Goal: Information Seeking & Learning: Learn about a topic

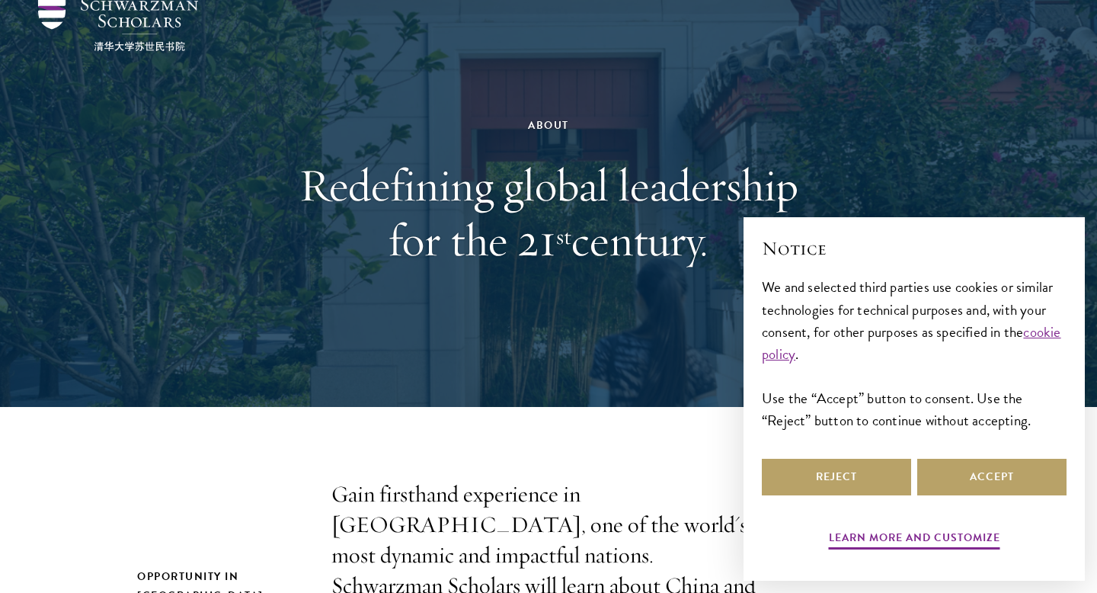
scroll to position [66, 0]
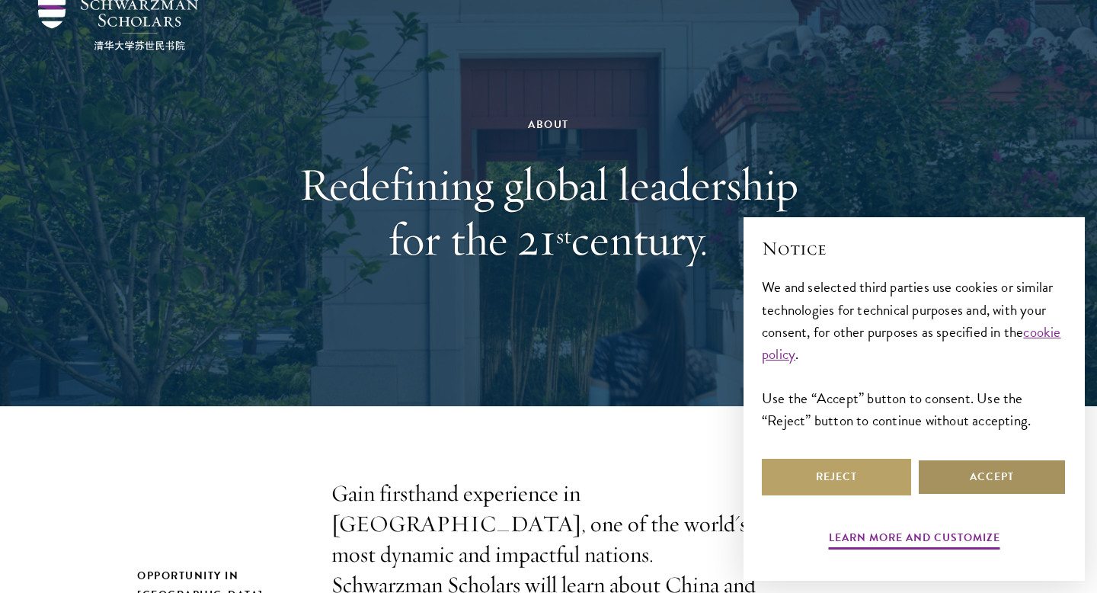
click at [985, 467] on button "Accept" at bounding box center [991, 477] width 149 height 37
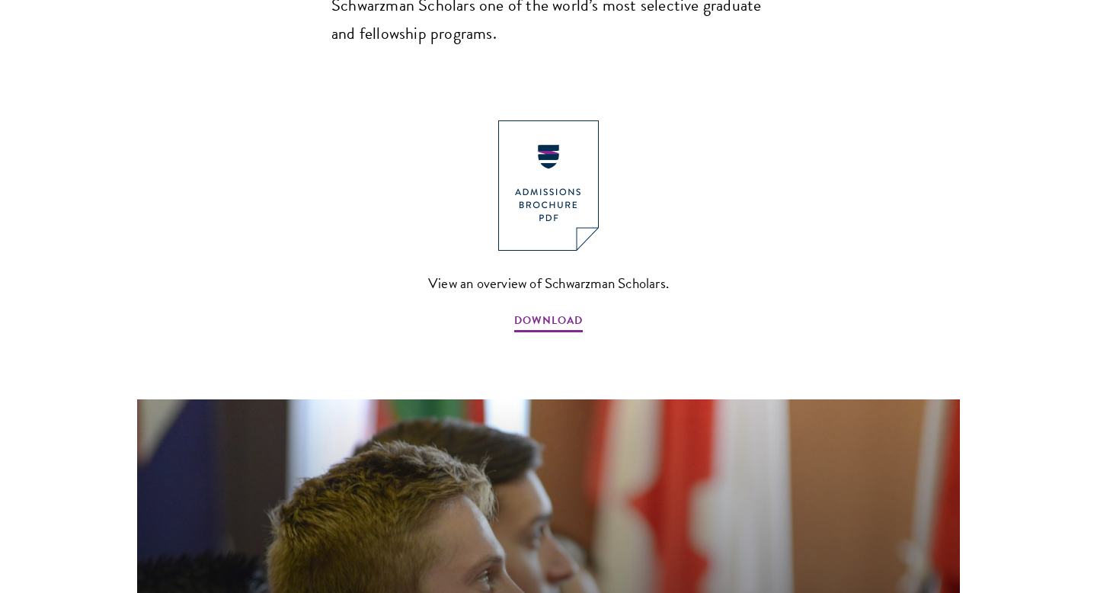
scroll to position [1660, 0]
click at [564, 270] on span "View an overview of Schwarzman Scholars." at bounding box center [548, 282] width 241 height 25
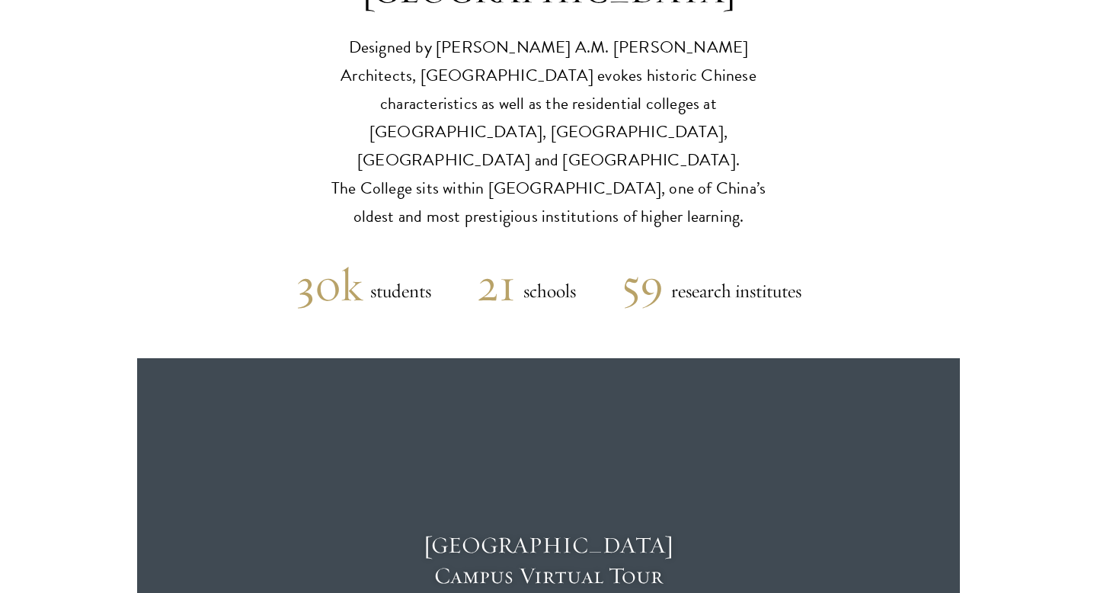
scroll to position [3746, 0]
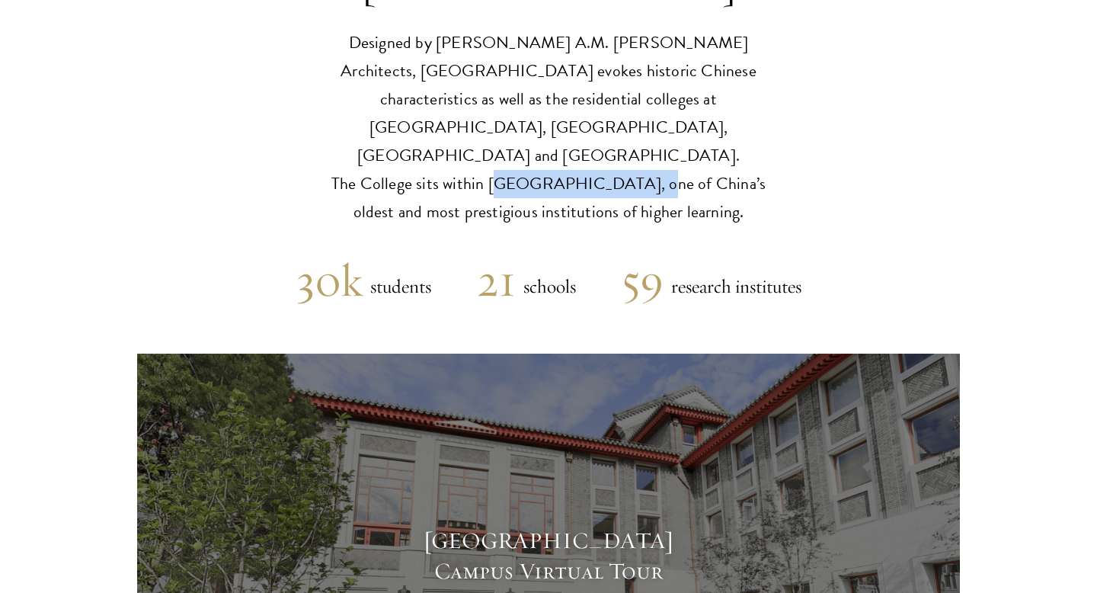
drag, startPoint x: 475, startPoint y: 38, endPoint x: 599, endPoint y: 47, distance: 123.7
click at [599, 47] on p "Designed by Robert A.M. Stern Architects, Schwarzman College evokes historic Ch…" at bounding box center [548, 127] width 472 height 197
copy p "Tsinghua University"
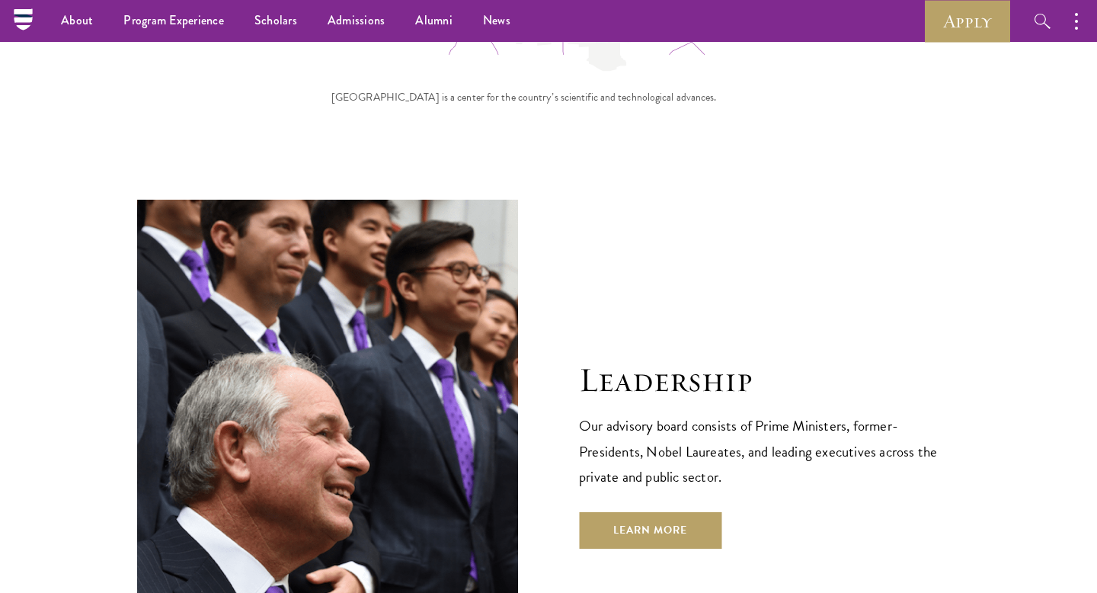
scroll to position [5176, 0]
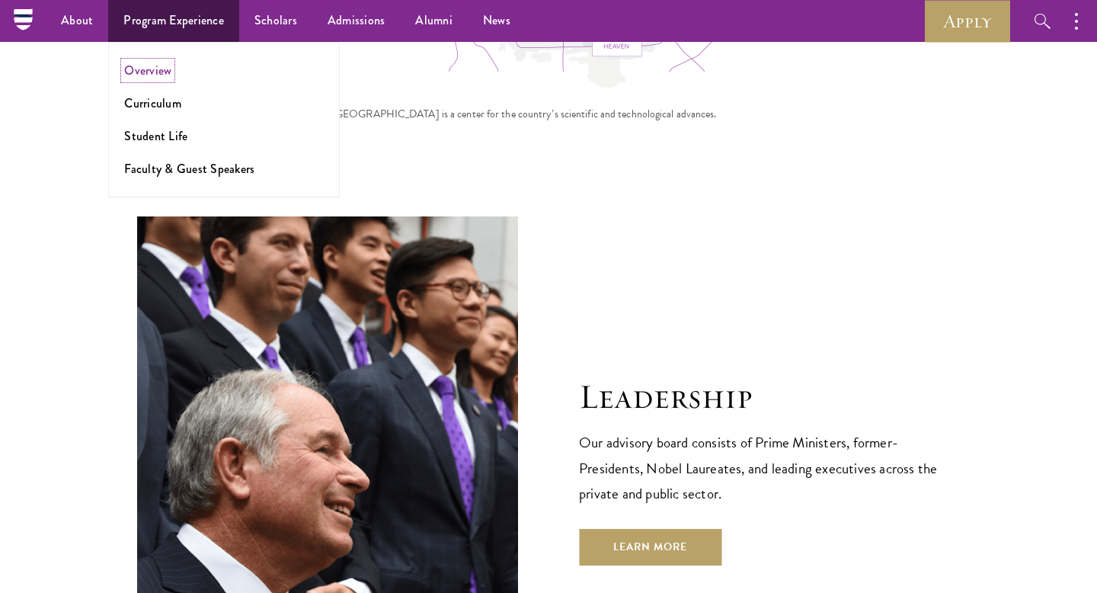
click at [147, 75] on link "Overview" at bounding box center [147, 71] width 47 height 18
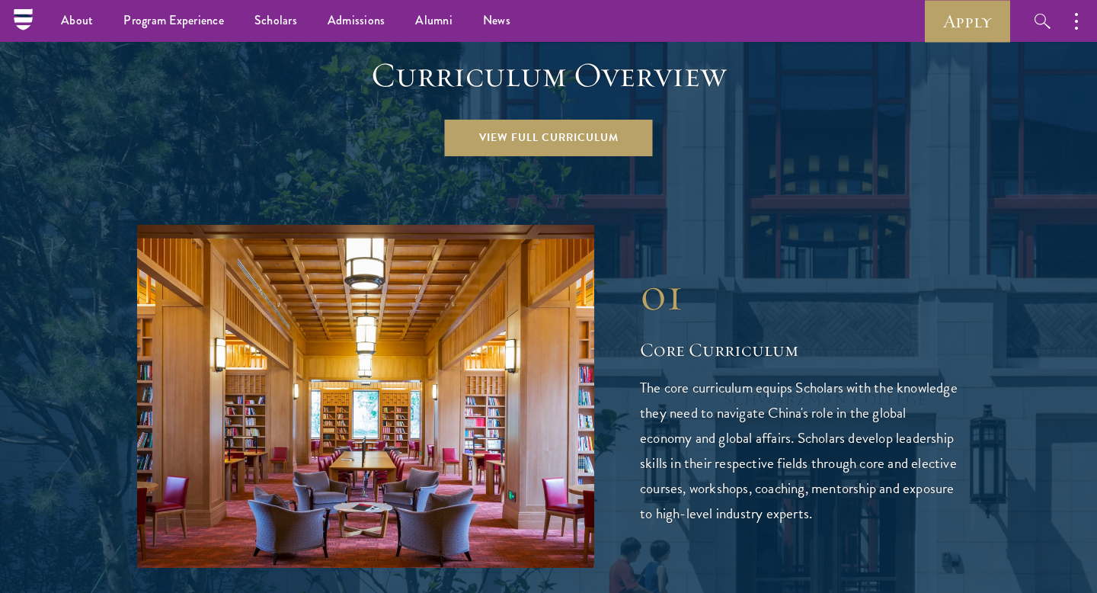
scroll to position [2154, 0]
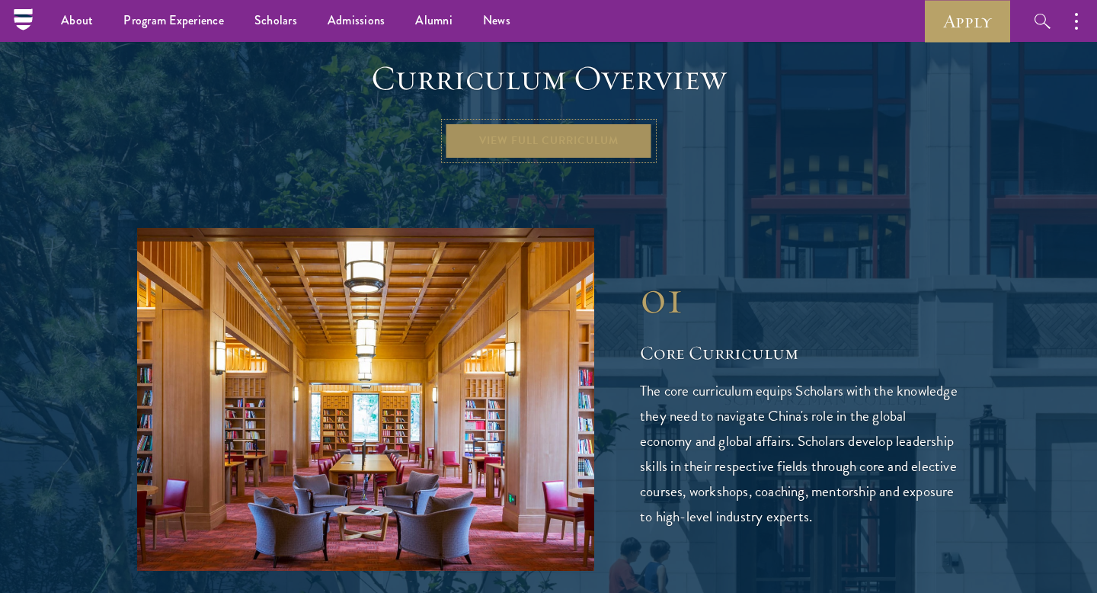
click at [509, 123] on link "View Full Curriculum" at bounding box center [549, 141] width 208 height 37
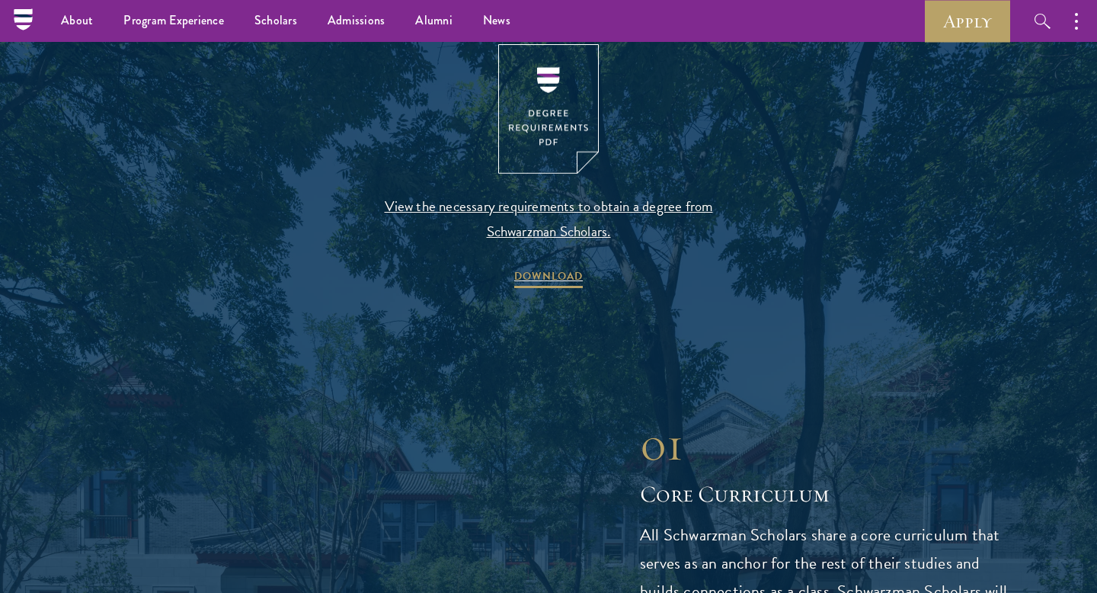
scroll to position [1565, 0]
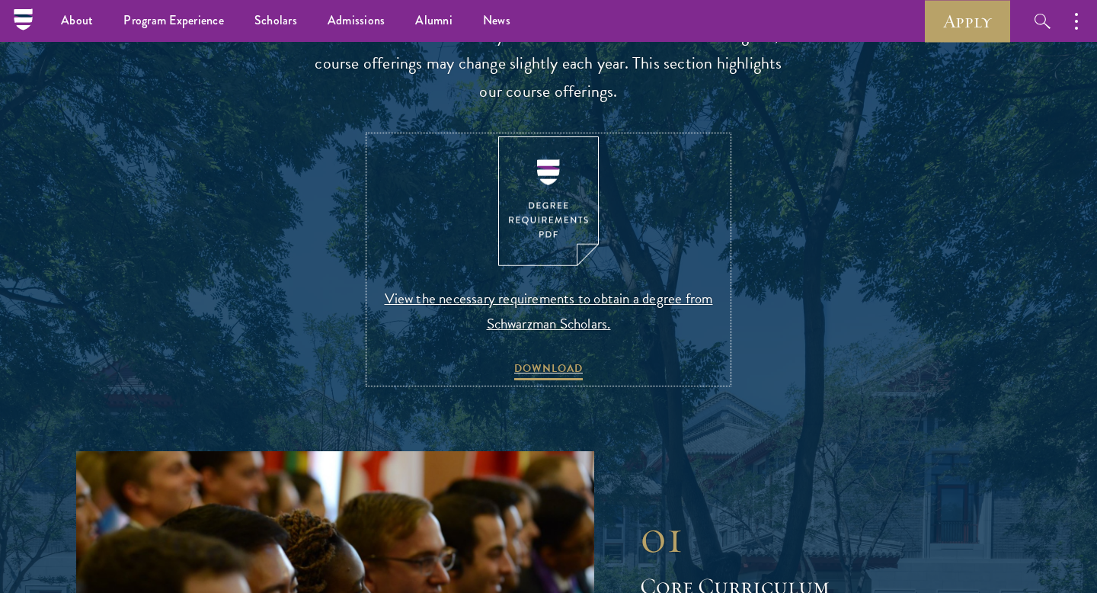
click at [603, 179] on link "View the necessary requirements to obtain a degree from Schwarzman Scholars. DO…" at bounding box center [548, 259] width 358 height 247
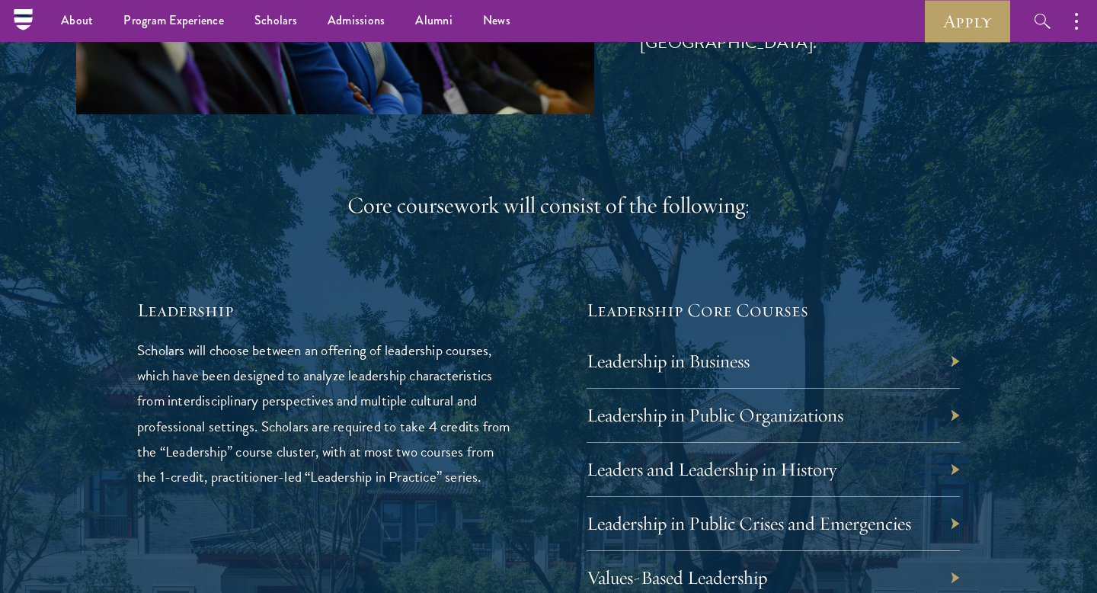
scroll to position [2285, 0]
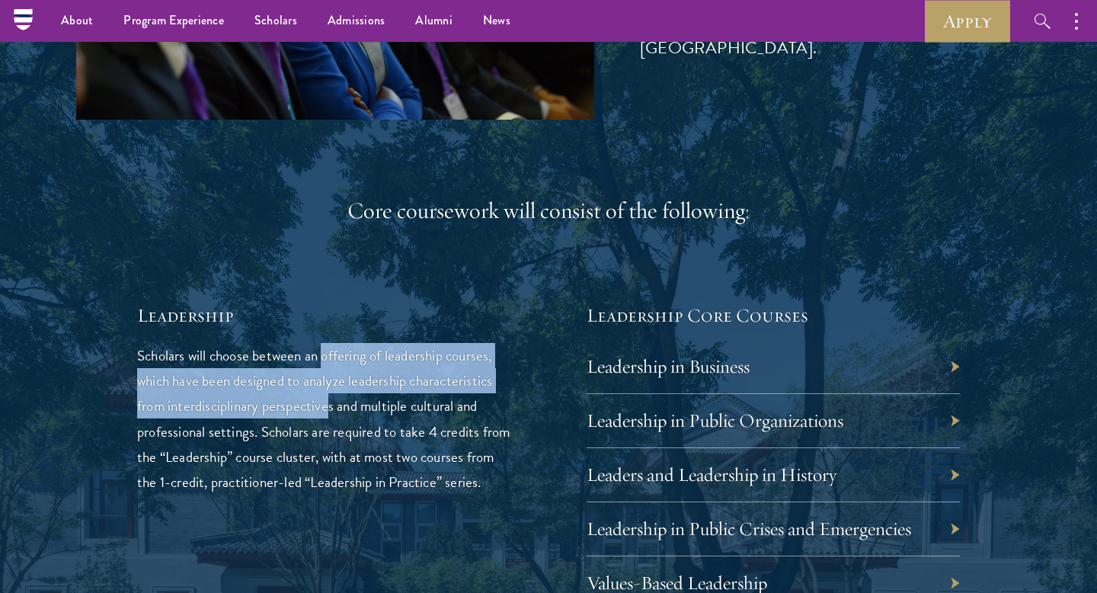
drag, startPoint x: 324, startPoint y: 358, endPoint x: 331, endPoint y: 406, distance: 48.4
click at [331, 406] on p "Scholars will choose between an offering of leadership courses, which have been…" at bounding box center [323, 418] width 373 height 151
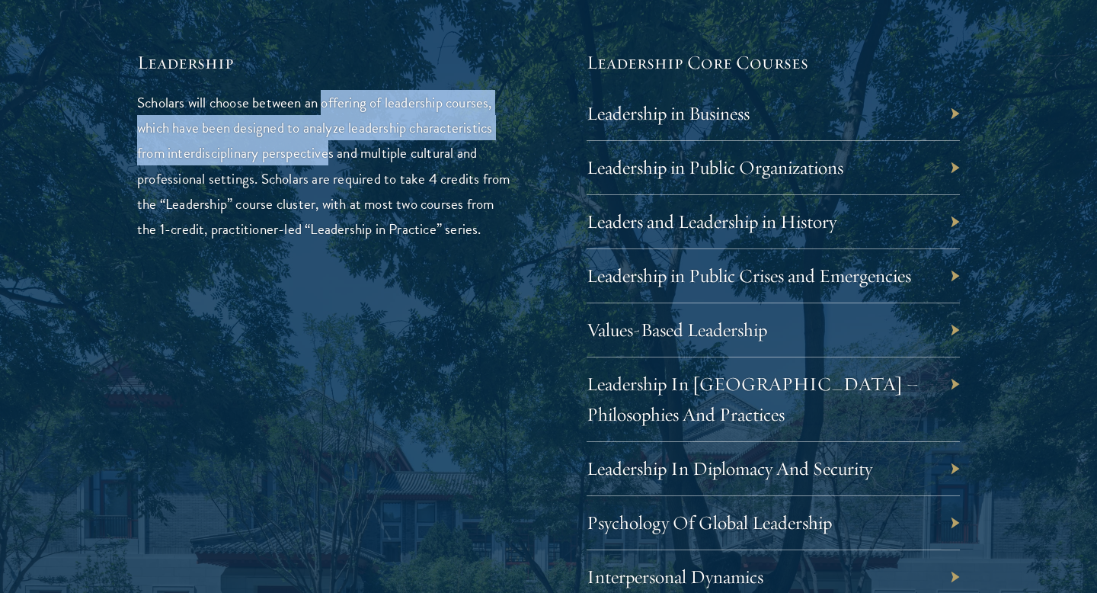
scroll to position [2544, 0]
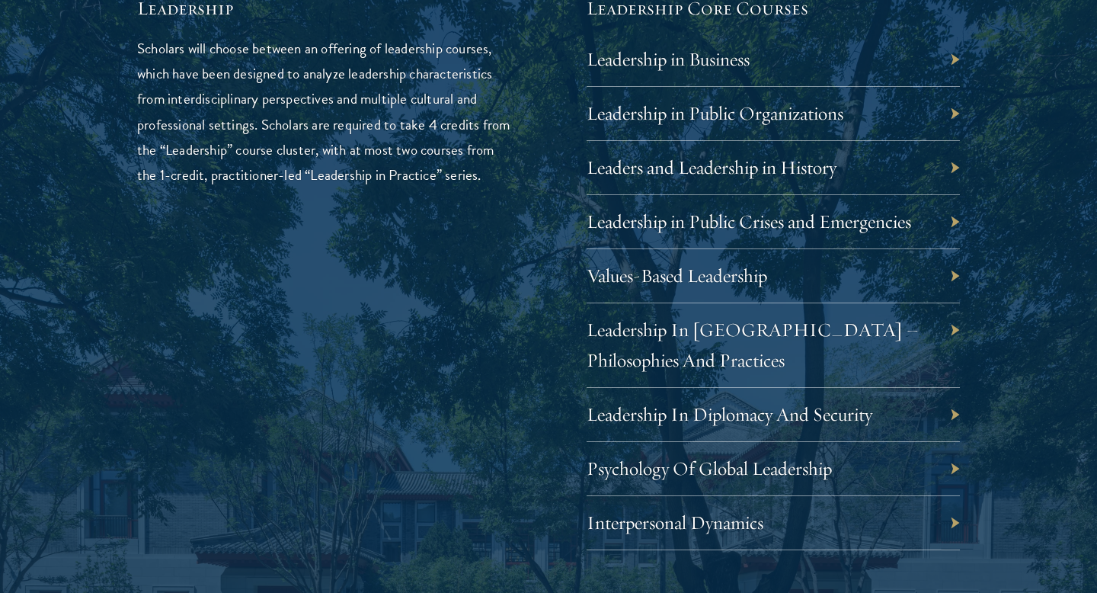
click at [413, 435] on div "Leadership Scholars will choose between an offering of leadership courses, whic…" at bounding box center [323, 494] width 373 height 999
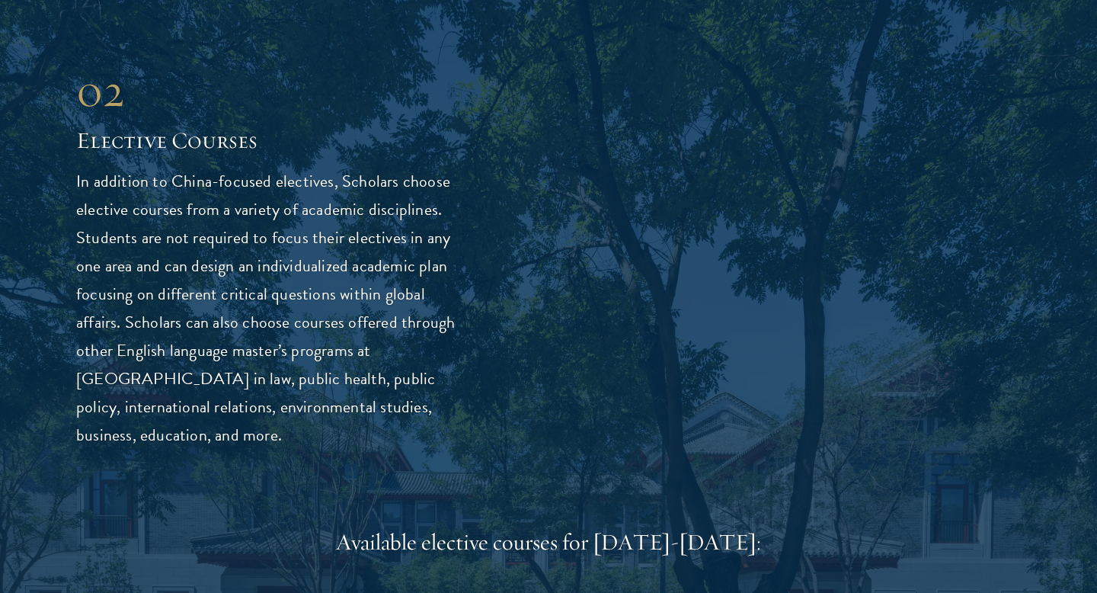
scroll to position [4267, 0]
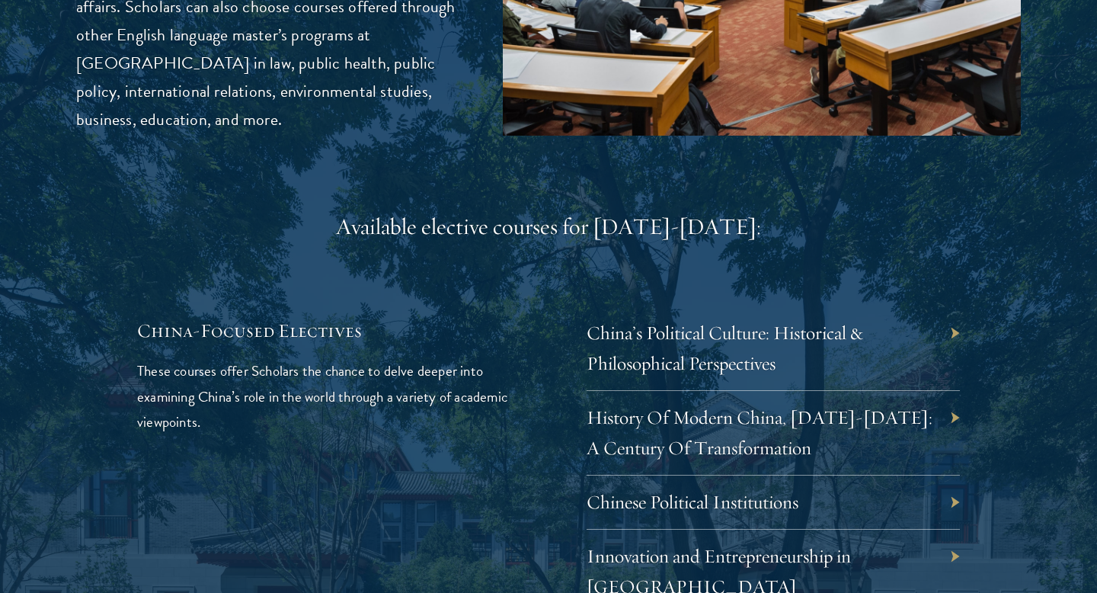
click at [958, 391] on div "History Of Modern China, 1911-2011: A Century Of Transformation" at bounding box center [772, 433] width 373 height 85
click at [871, 405] on link "History Of Modern China, 1911-2011: A Century Of Transformation" at bounding box center [771, 432] width 346 height 54
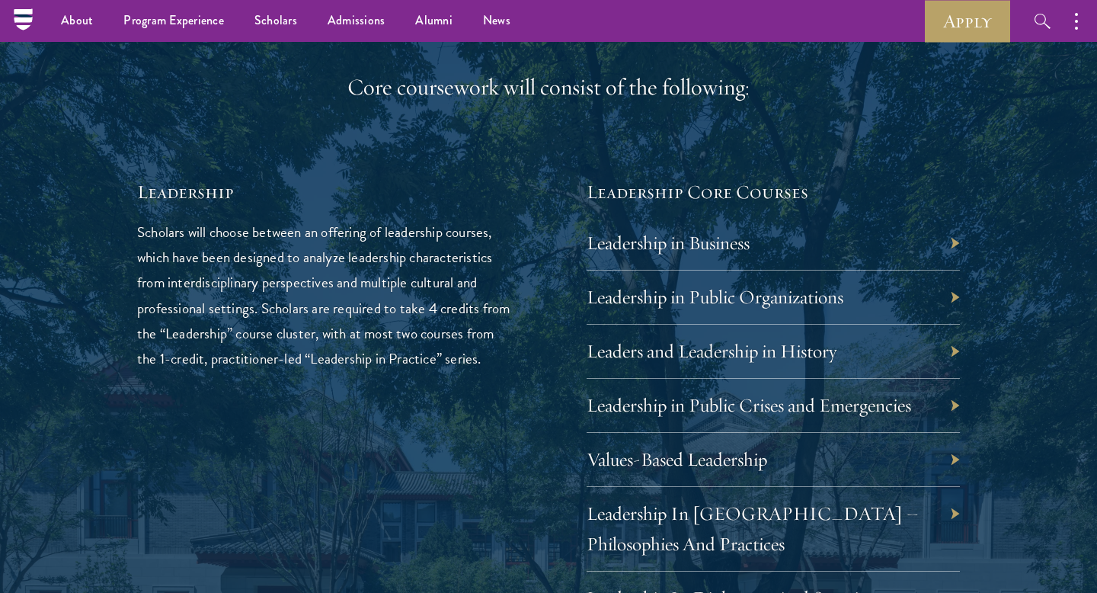
scroll to position [2401, 0]
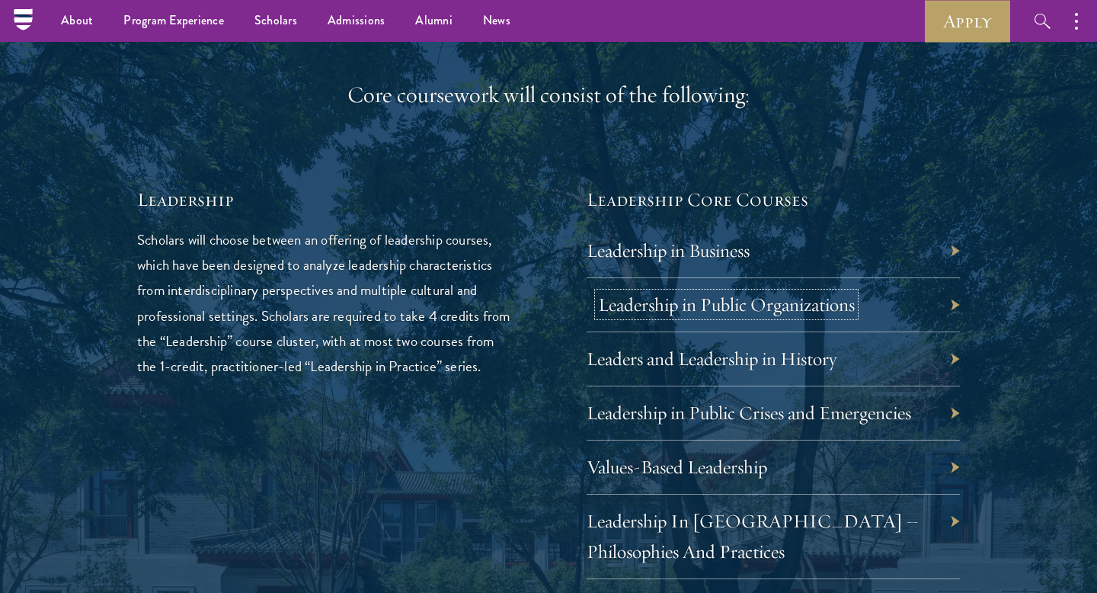
click at [759, 312] on link "Leadership in Public Organizations" at bounding box center [726, 304] width 257 height 24
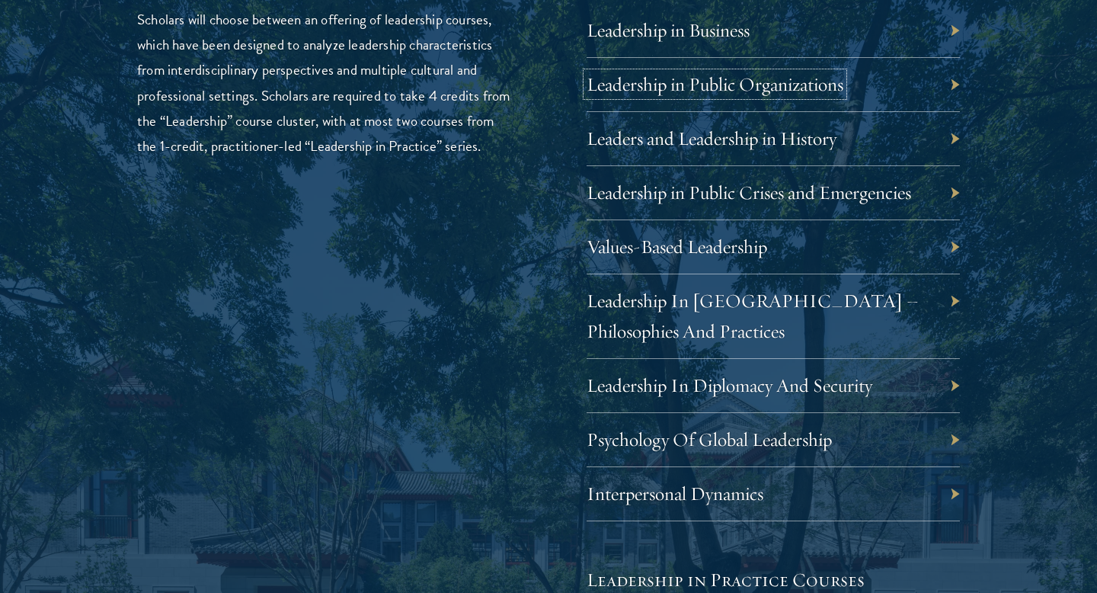
scroll to position [2622, 0]
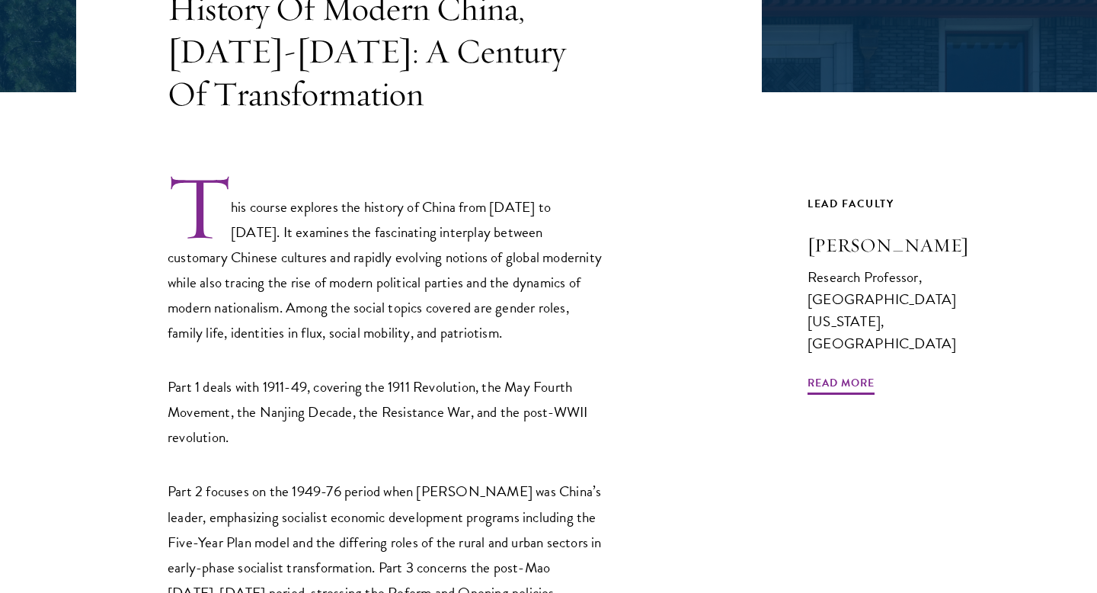
scroll to position [381, 0]
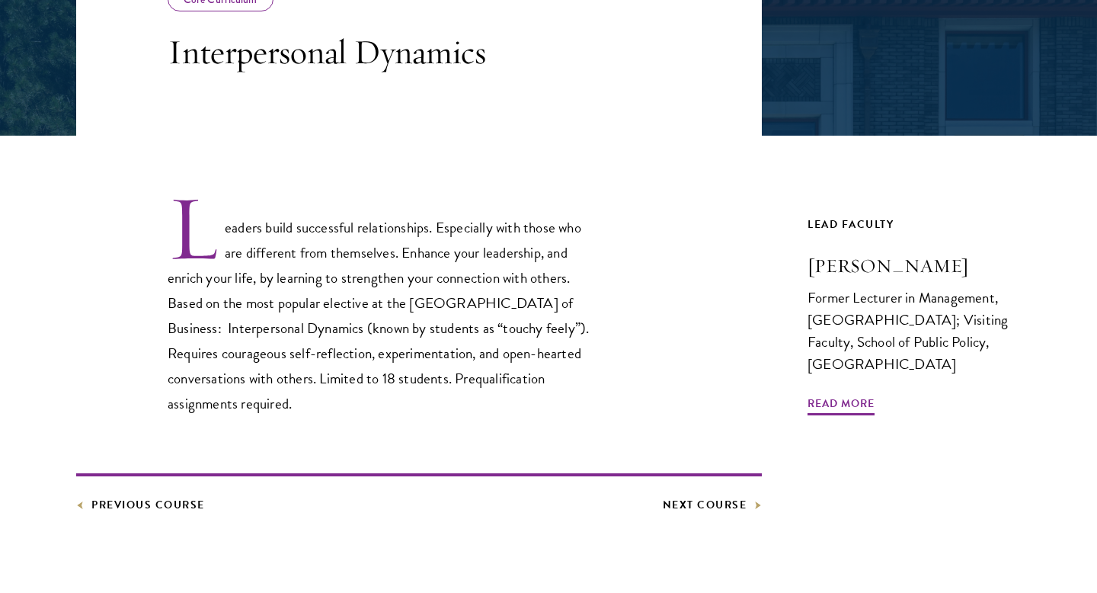
scroll to position [337, 0]
